Goal: Transaction & Acquisition: Purchase product/service

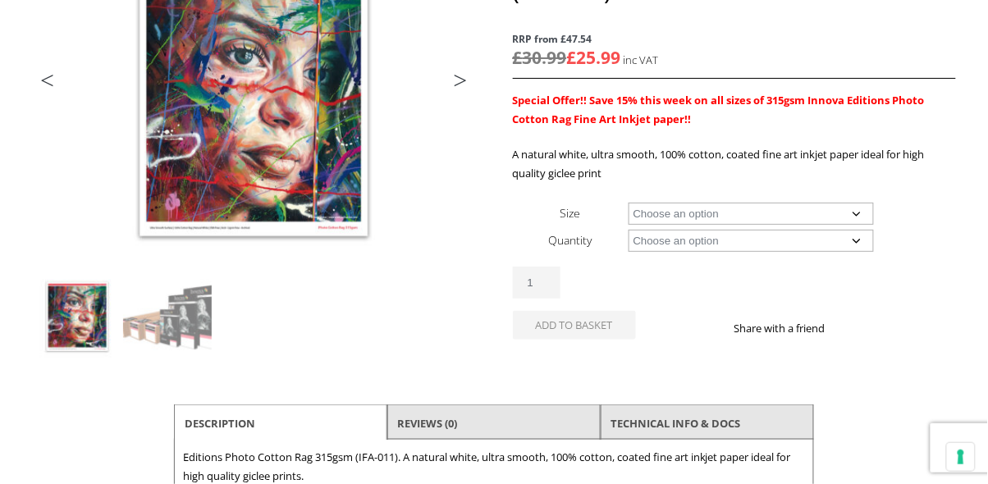
scroll to position [295, 0]
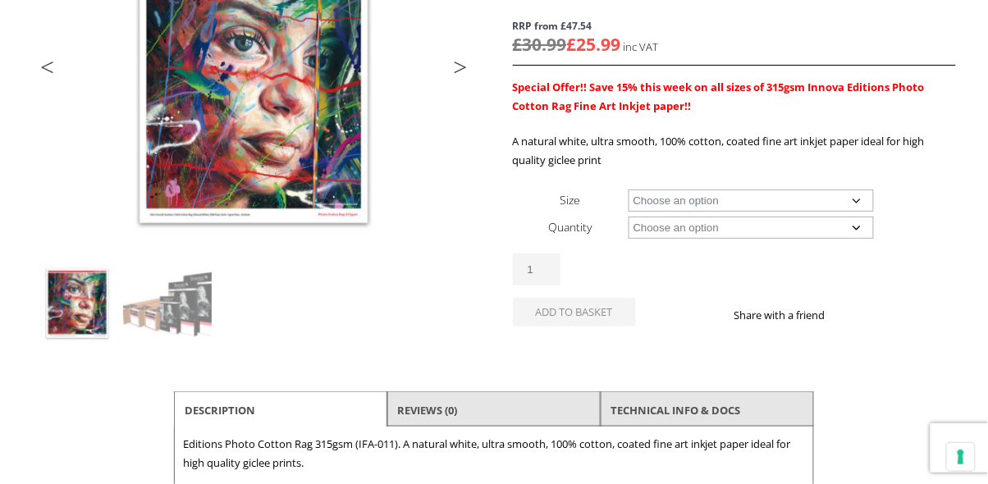
click at [849, 199] on select "Choose an option A4 Sheet A3 Sheet A3+ Sheet A2 Sheet 17" Wide Roll 24" Wide Ro…" at bounding box center [751, 200] width 246 height 22
click at [628, 189] on select "Choose an option A4 Sheet A3 Sheet A3+ Sheet A2 Sheet 17" Wide Roll 24" Wide Ro…" at bounding box center [751, 200] width 246 height 22
select select "a3-sheet-2"
click at [854, 236] on select "Choose an option 25 Sheets" at bounding box center [751, 228] width 246 height 22
select select "25-sheets"
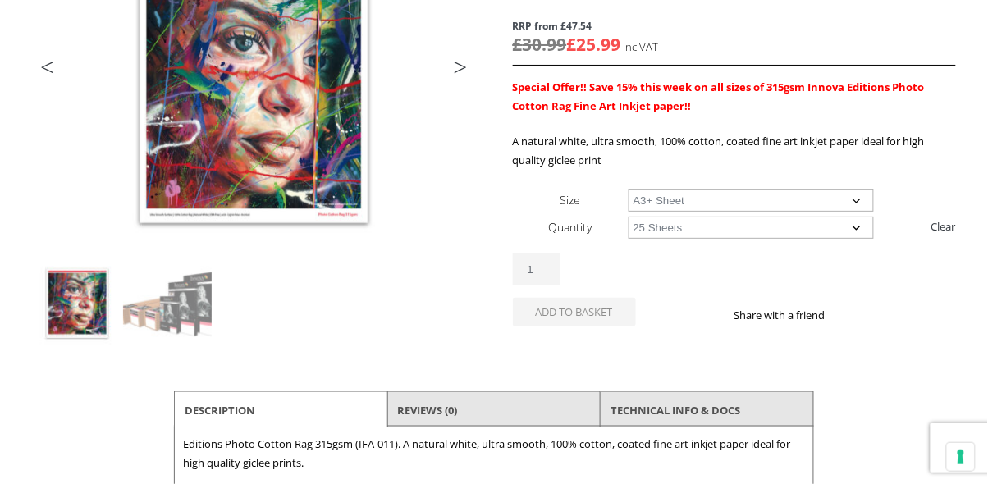
click at [628, 217] on select "Choose an option 25 Sheets" at bounding box center [751, 228] width 246 height 22
select select "a3-sheet-2"
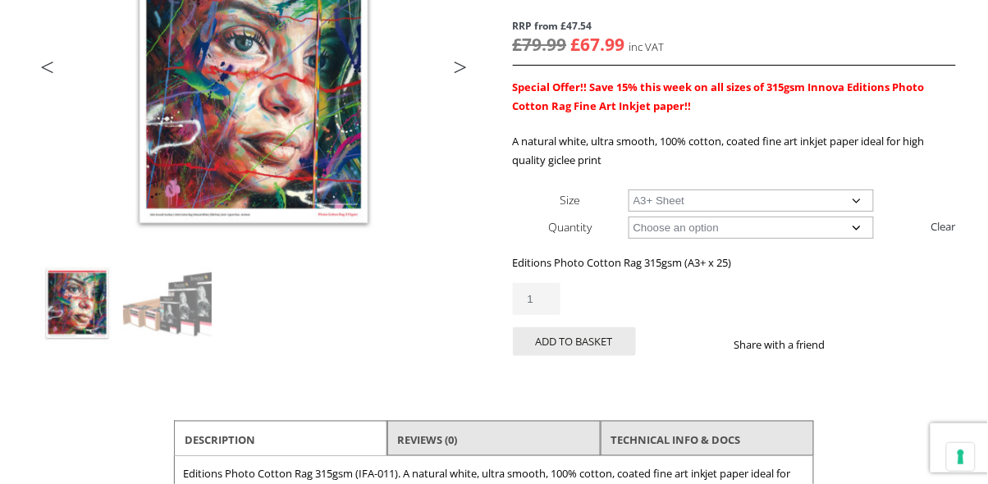
click at [855, 234] on select "Choose an option 25 Sheets" at bounding box center [751, 228] width 246 height 22
click at [931, 236] on link "Clear" at bounding box center [943, 226] width 25 height 26
select select
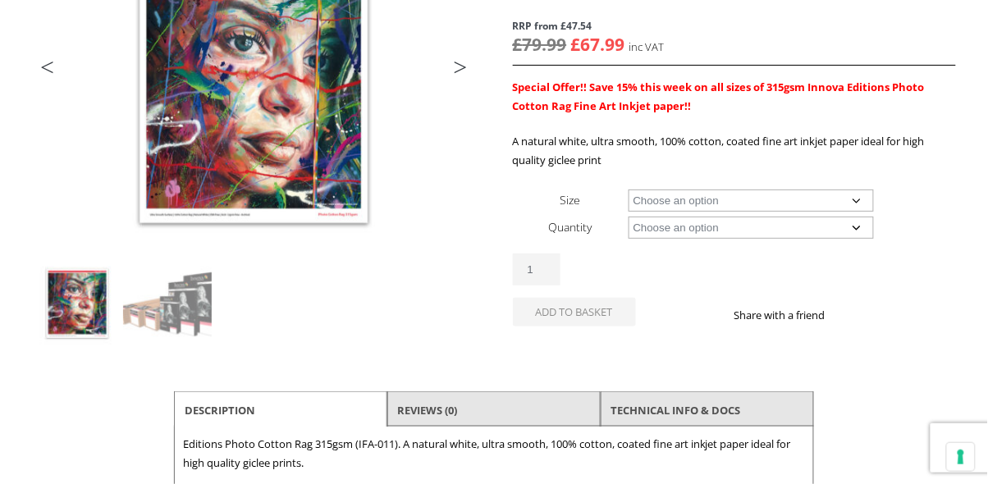
click at [938, 226] on td "Choose an option 15m 25 Sheets Clear" at bounding box center [791, 226] width 327 height 27
click at [857, 198] on select "Choose an option A4 Sheet A3 Sheet A3+ Sheet A2 Sheet 17" Wide Roll 24" Wide Ro…" at bounding box center [751, 200] width 246 height 22
click at [628, 189] on select "Choose an option A4 Sheet A3 Sheet A3+ Sheet A2 Sheet 17" Wide Roll 24" Wide Ro…" at bounding box center [751, 200] width 246 height 22
select select "24-wide-roll"
click at [858, 230] on select "Choose an option 15m" at bounding box center [751, 228] width 246 height 22
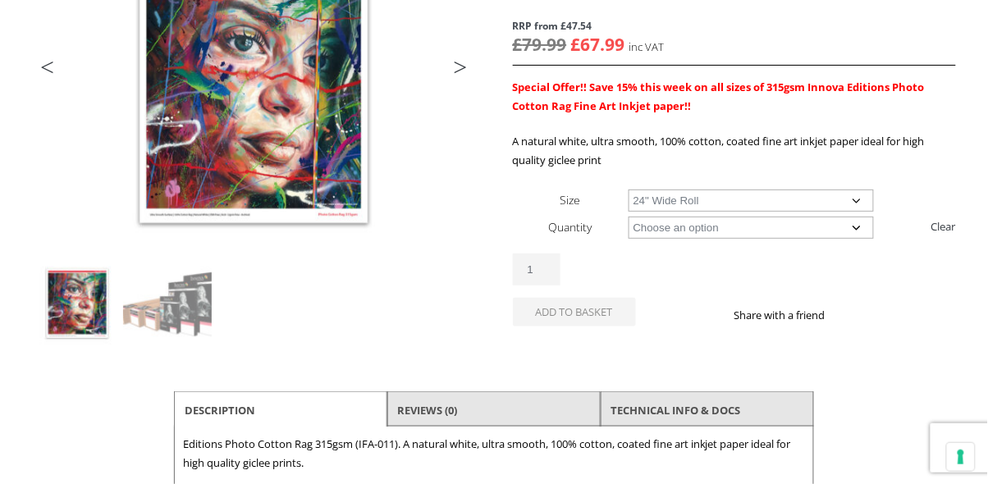
select select "15m"
click at [628, 217] on select "Choose an option 15m" at bounding box center [751, 228] width 246 height 22
select select "24-wide-roll"
